Goal: Task Accomplishment & Management: Manage account settings

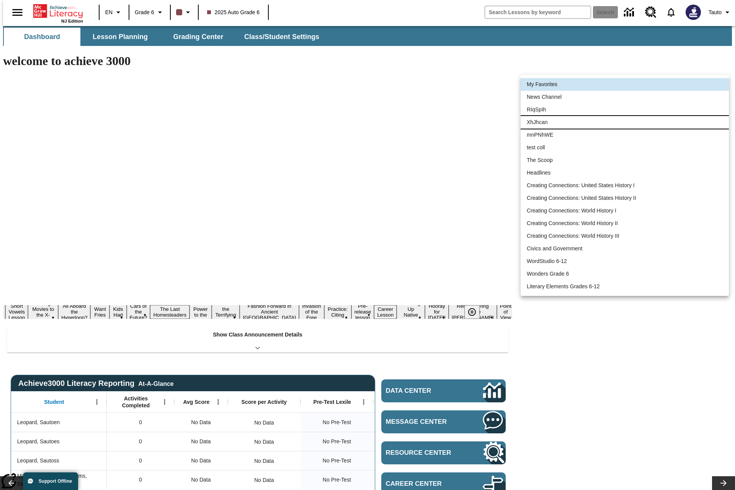
click at [624, 122] on li "XhJhcan" at bounding box center [624, 122] width 208 height 13
type input "46863"
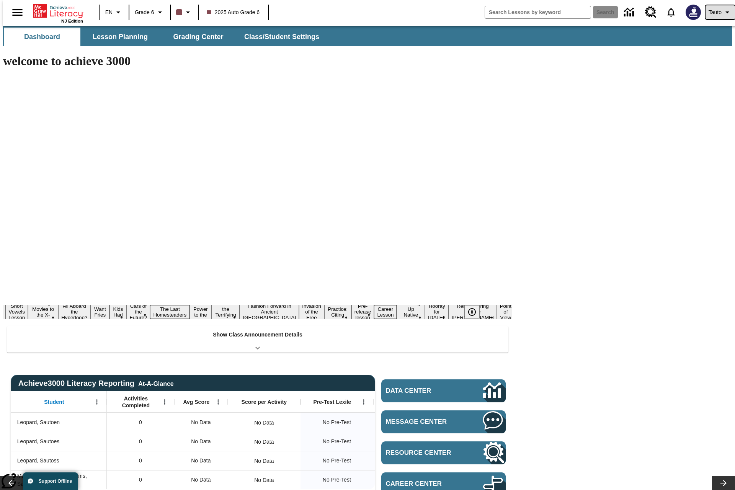
click at [716, 12] on span "Tauto" at bounding box center [714, 12] width 13 height 8
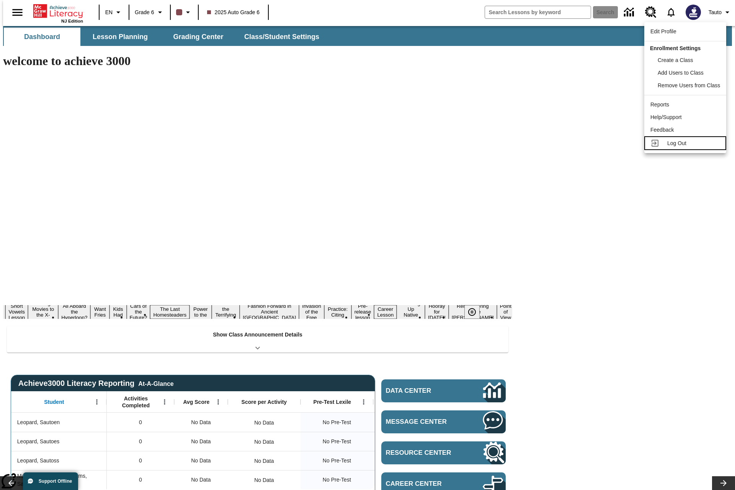
click at [686, 143] on span "Log Out" at bounding box center [676, 143] width 19 height 6
